Goal: Transaction & Acquisition: Purchase product/service

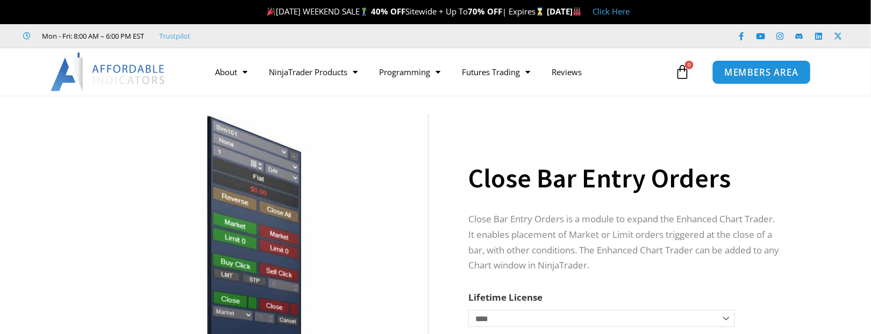
click at [744, 80] on link "MEMBERS AREA" at bounding box center [761, 72] width 98 height 24
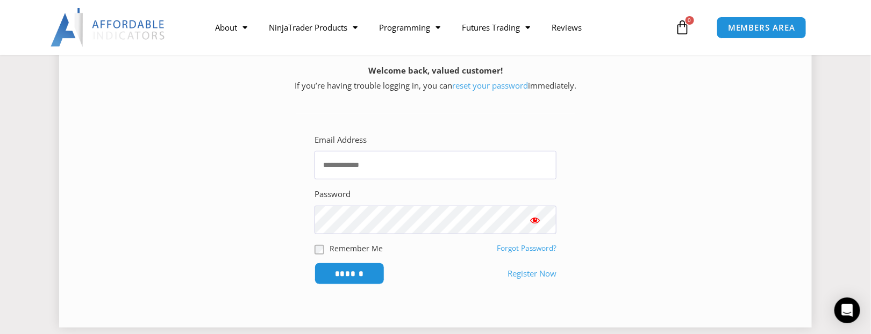
scroll to position [192, 0]
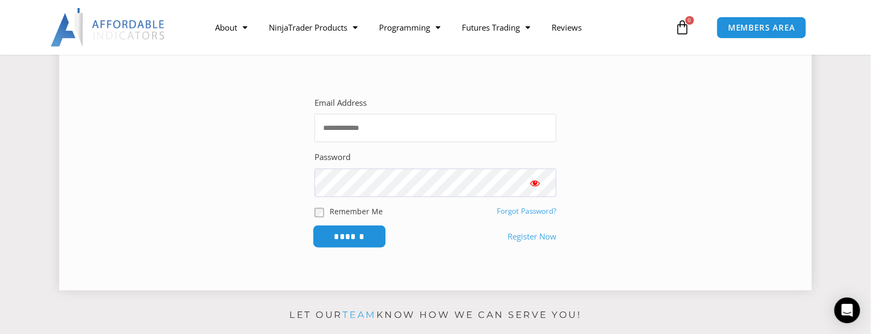
type input "**********"
click at [354, 238] on input "******" at bounding box center [350, 236] width 74 height 23
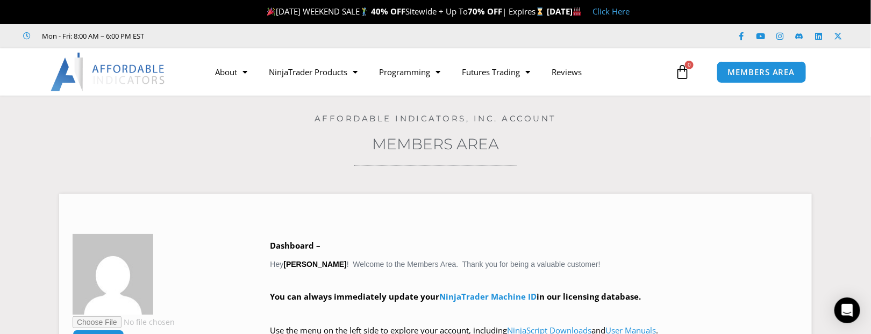
click at [630, 15] on link "Click Here" at bounding box center [611, 11] width 37 height 11
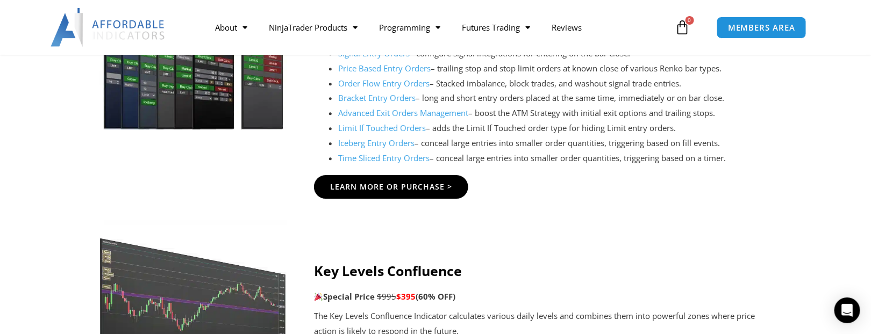
scroll to position [1200, 0]
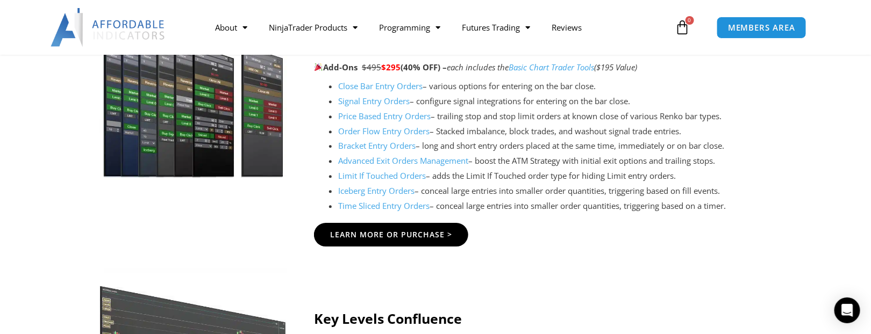
click at [367, 87] on link "Close Bar Entry Orders" at bounding box center [380, 86] width 84 height 11
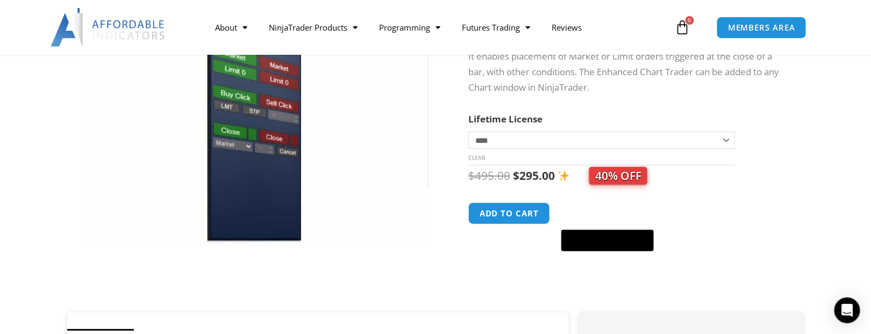
scroll to position [192, 0]
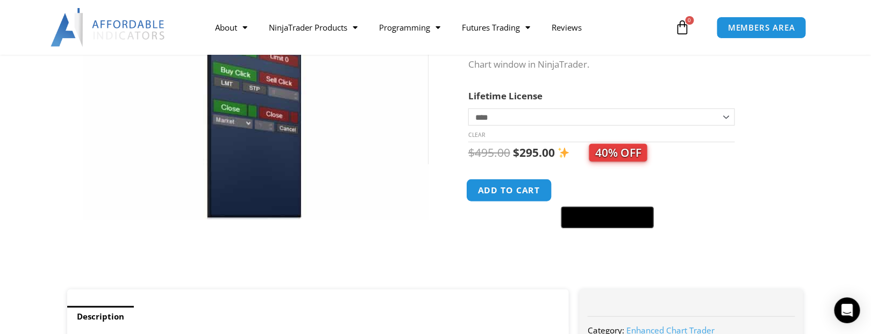
click at [518, 189] on button "Add to cart" at bounding box center [509, 190] width 86 height 23
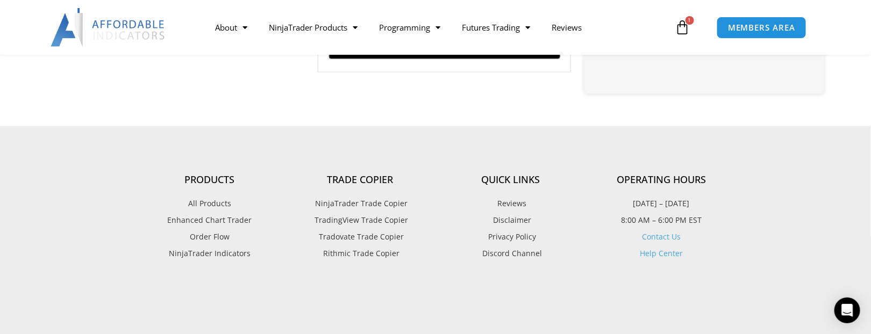
scroll to position [768, 0]
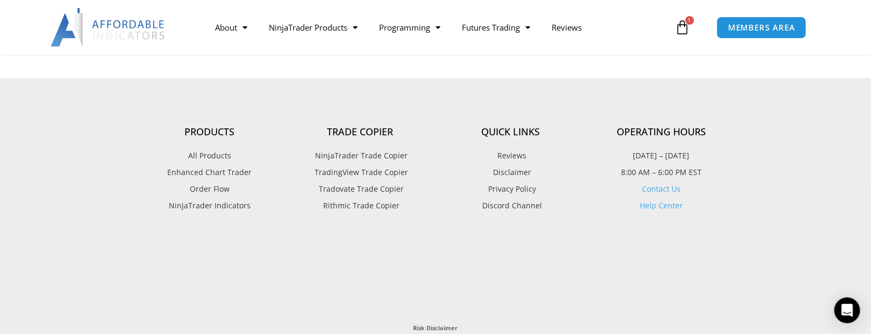
click at [351, 205] on span "Rithmic Trade Copier" at bounding box center [360, 206] width 79 height 14
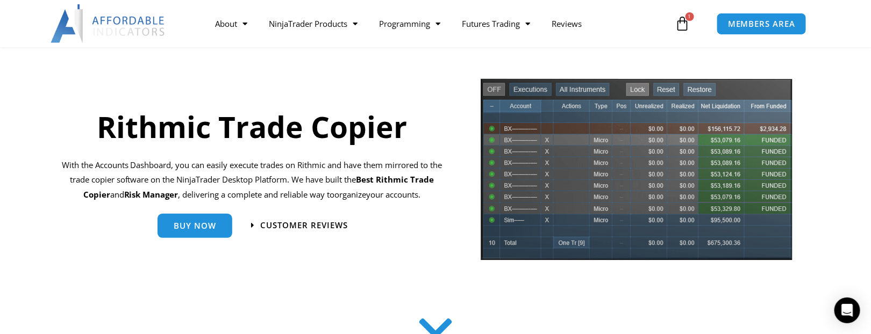
scroll to position [96, 0]
